Goal: Navigation & Orientation: Find specific page/section

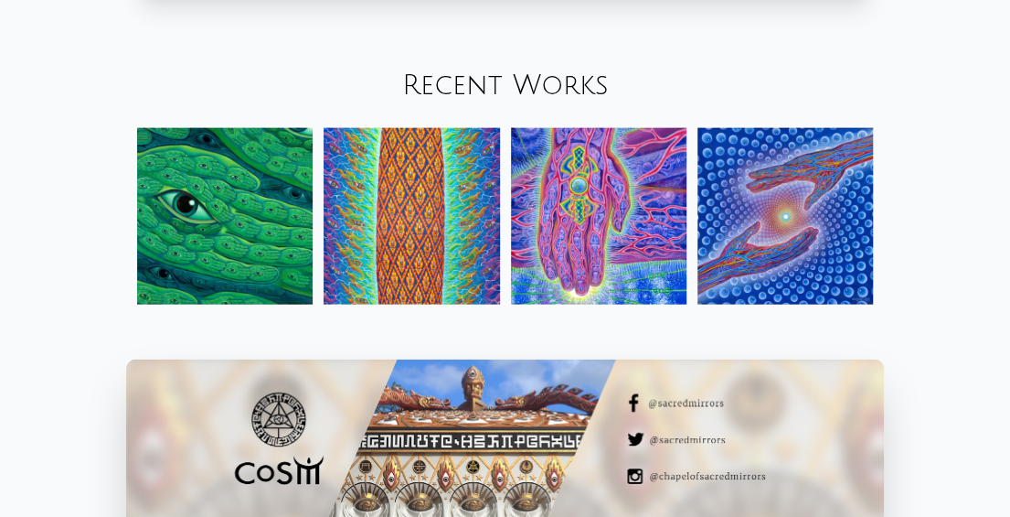
scroll to position [1828, 0]
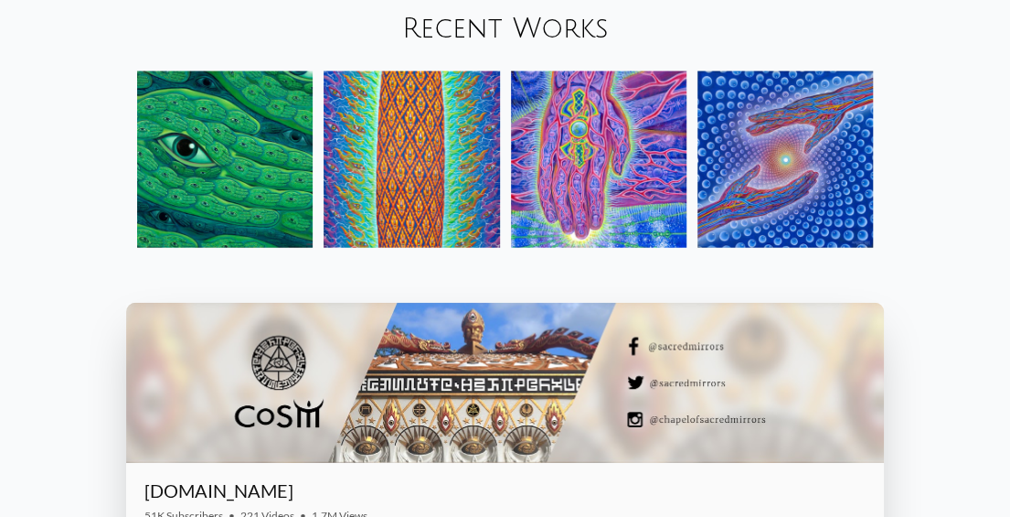
click at [452, 139] on img at bounding box center [412, 159] width 176 height 176
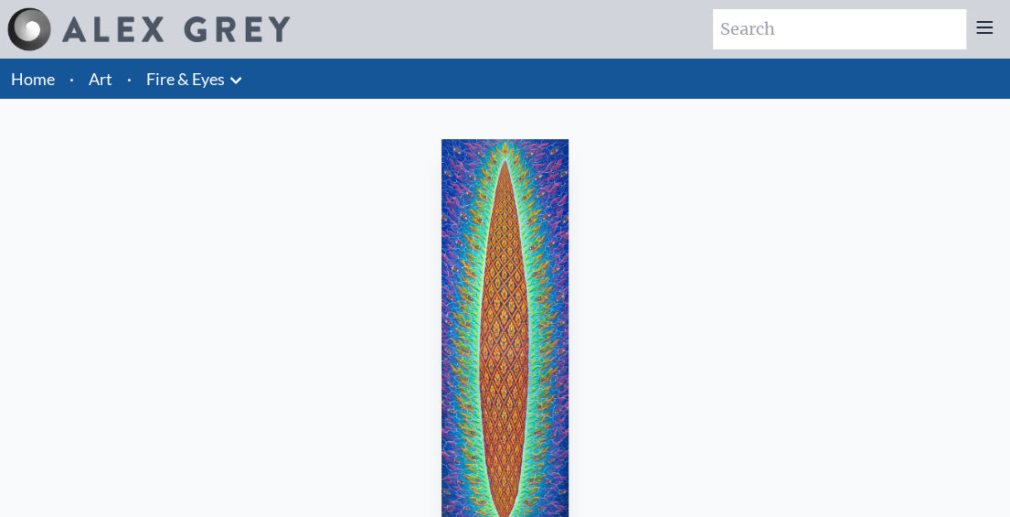
click at [502, 316] on img "2 / 31" at bounding box center [505, 345] width 126 height 413
click at [89, 72] on link "Art" at bounding box center [101, 79] width 24 height 26
